Goal: Information Seeking & Learning: Learn about a topic

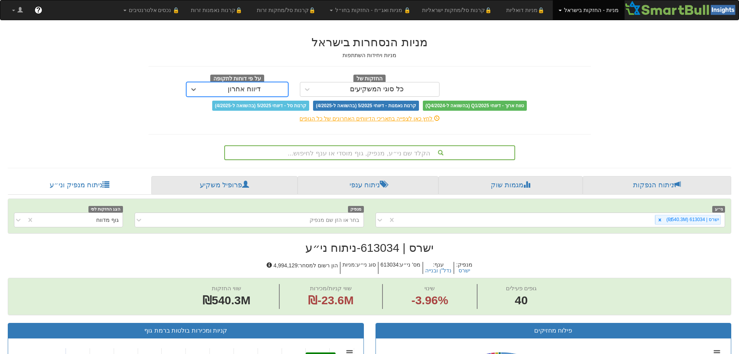
click at [354, 153] on div "הקלד שם ני״ע, מנפיק, גוף מוסדי או ענף לחיפוש..." at bounding box center [370, 152] width 290 height 13
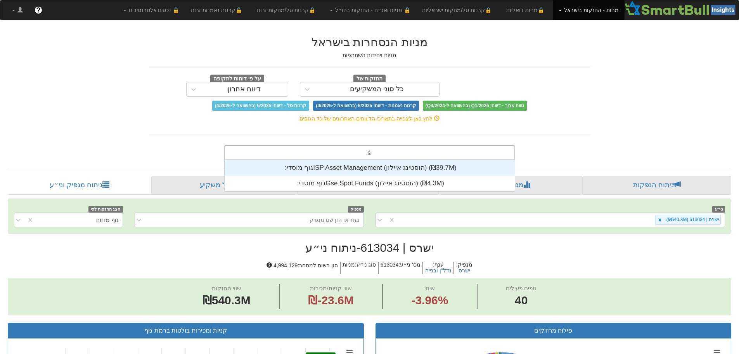
scroll to position [31, 0]
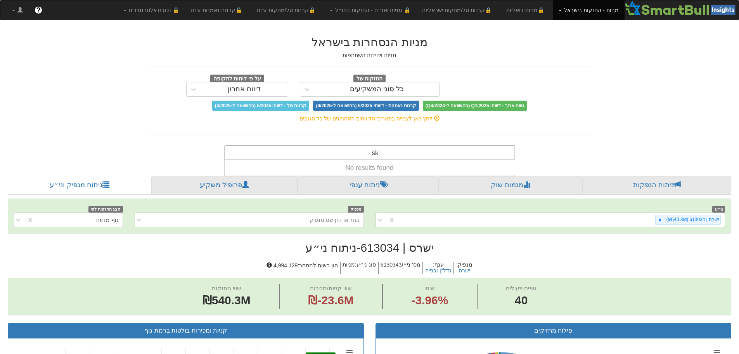
type input "s"
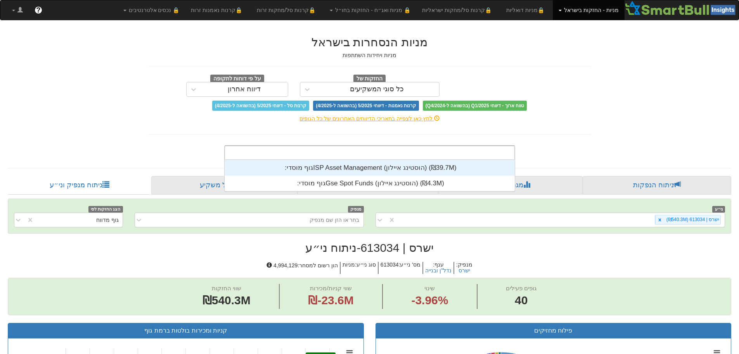
scroll to position [193, 0]
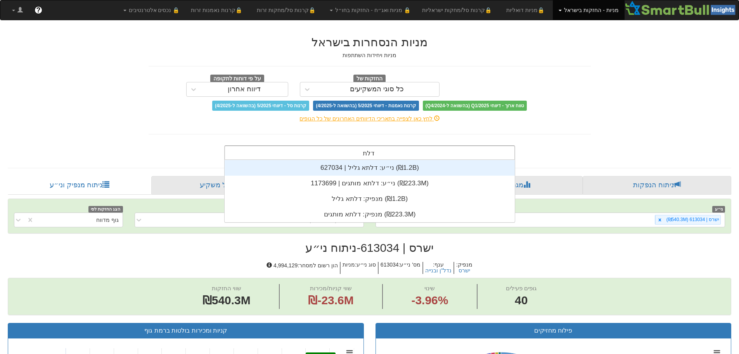
type input "דלתא"
click at [369, 168] on div "ני״ע: ‏דלתא גליל | 627034 ‎(₪1.2B)‎" at bounding box center [370, 168] width 290 height 16
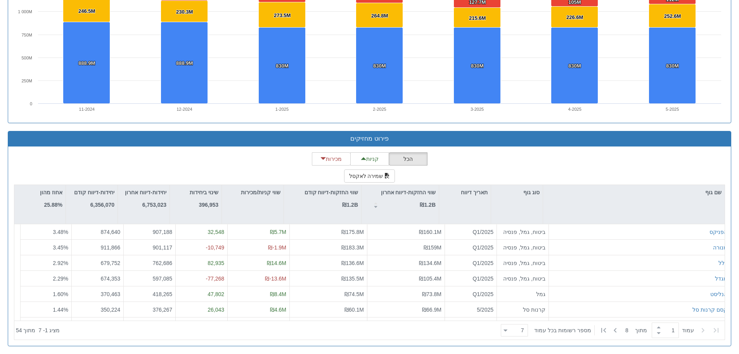
scroll to position [574, 0]
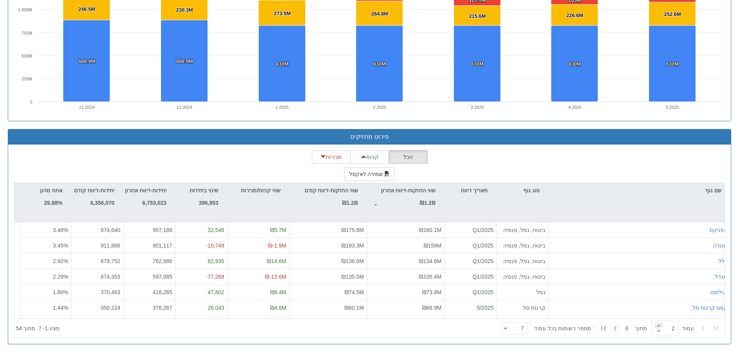
click at [657, 326] on span at bounding box center [659, 325] width 9 height 6
click at [657, 327] on span at bounding box center [659, 325] width 9 height 6
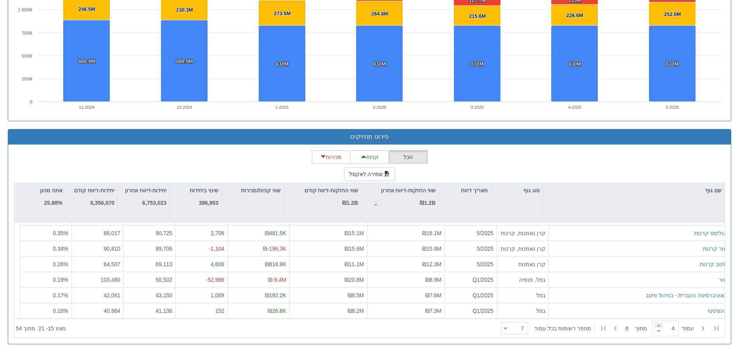
click at [656, 324] on span at bounding box center [659, 325] width 9 height 6
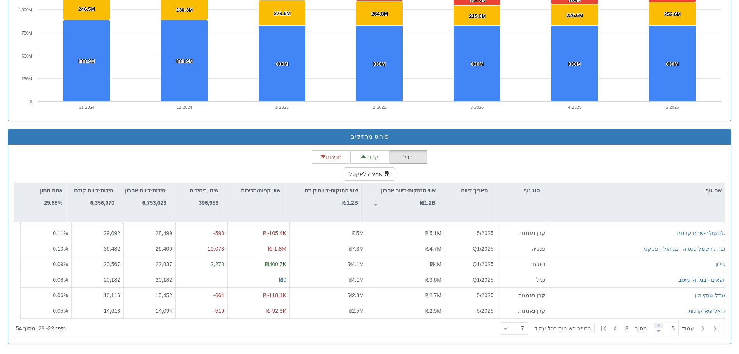
click at [658, 325] on span at bounding box center [659, 325] width 9 height 6
type input "5"
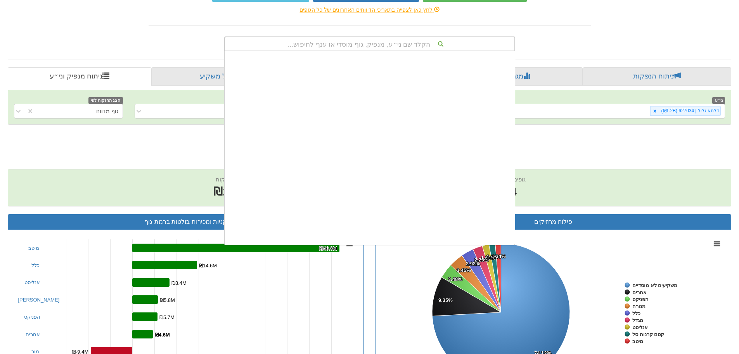
scroll to position [193, 0]
